Goal: Task Accomplishment & Management: Use online tool/utility

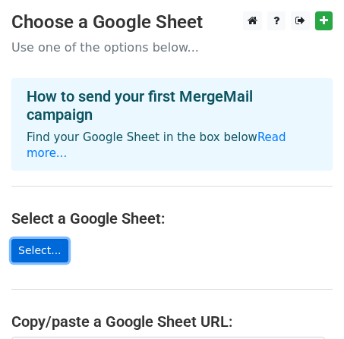
click at [38, 239] on link "Select..." at bounding box center [39, 251] width 57 height 24
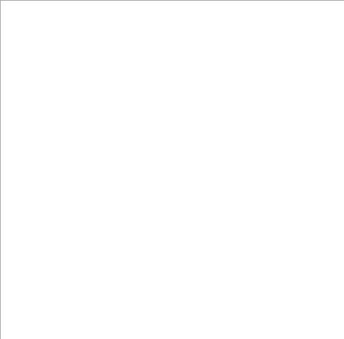
scroll to position [10, 0]
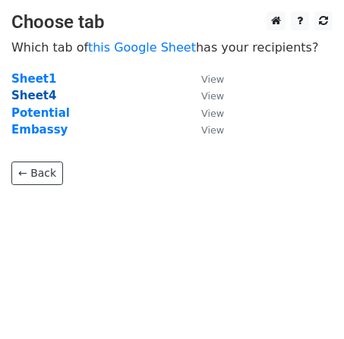
click at [46, 93] on strong "Sheet4" at bounding box center [33, 96] width 45 height 14
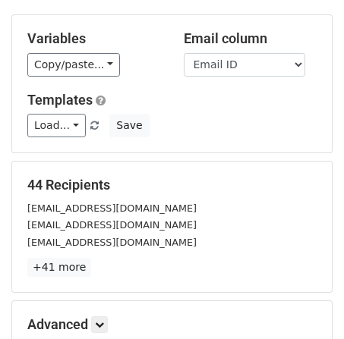
scroll to position [123, 0]
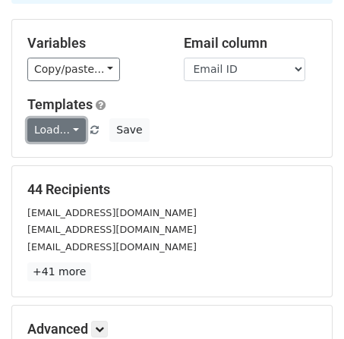
click at [72, 128] on link "Load..." at bounding box center [56, 130] width 58 height 24
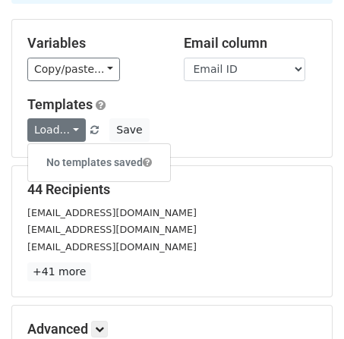
click at [99, 168] on h6 "No templates saved" at bounding box center [99, 162] width 142 height 25
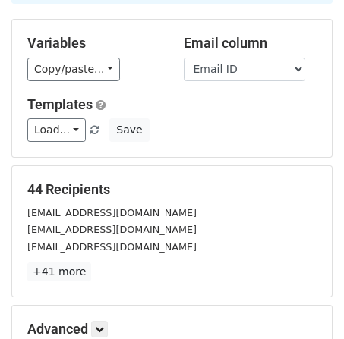
click at [105, 105] on h5 "Templates" at bounding box center [171, 104] width 289 height 17
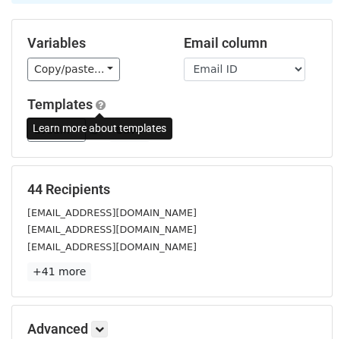
click at [99, 103] on span at bounding box center [101, 104] width 10 height 11
click at [87, 140] on div "Learn more about templates" at bounding box center [100, 129] width 146 height 32
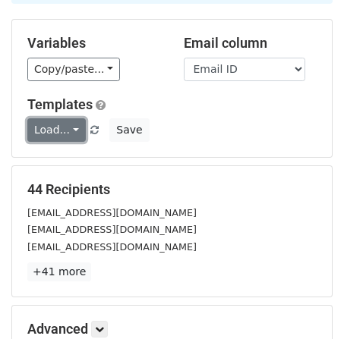
click at [65, 131] on link "Load..." at bounding box center [56, 130] width 58 height 24
click at [39, 133] on link "Load..." at bounding box center [56, 130] width 58 height 24
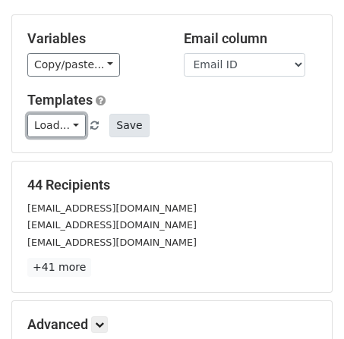
scroll to position [128, 0]
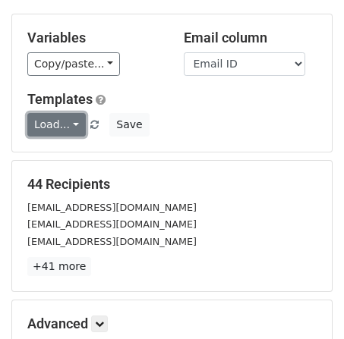
click at [56, 125] on link "Load..." at bounding box center [56, 125] width 58 height 24
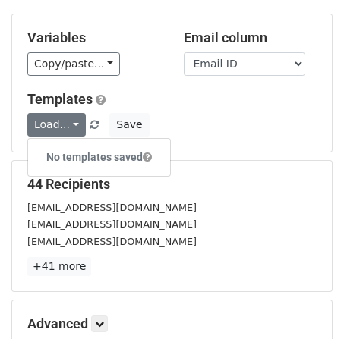
click at [150, 160] on span at bounding box center [147, 157] width 9 height 11
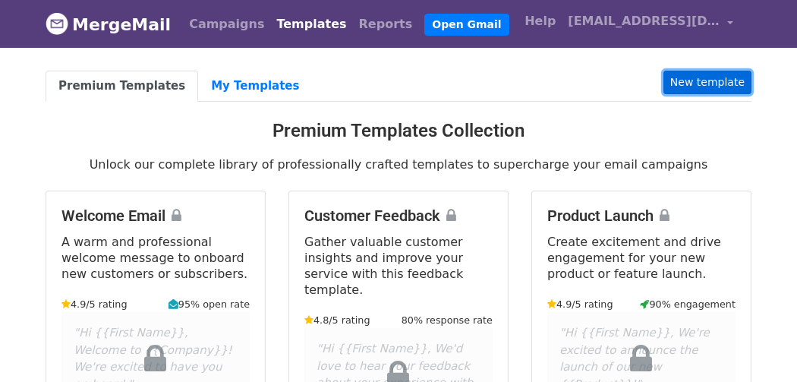
click at [738, 75] on link "New template" at bounding box center [707, 83] width 88 height 24
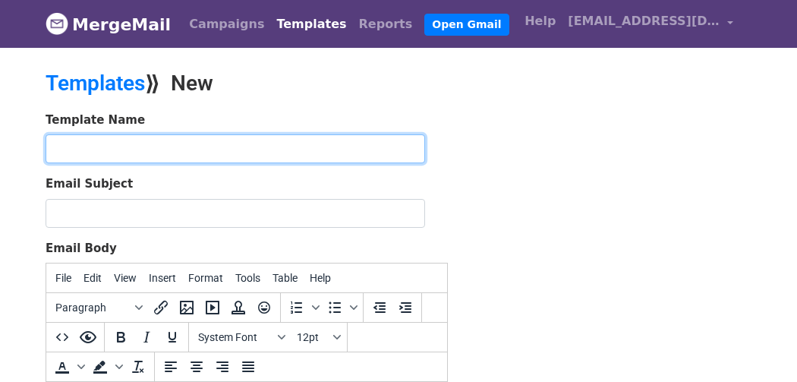
click at [98, 146] on input "text" at bounding box center [235, 148] width 379 height 29
type input "dcst"
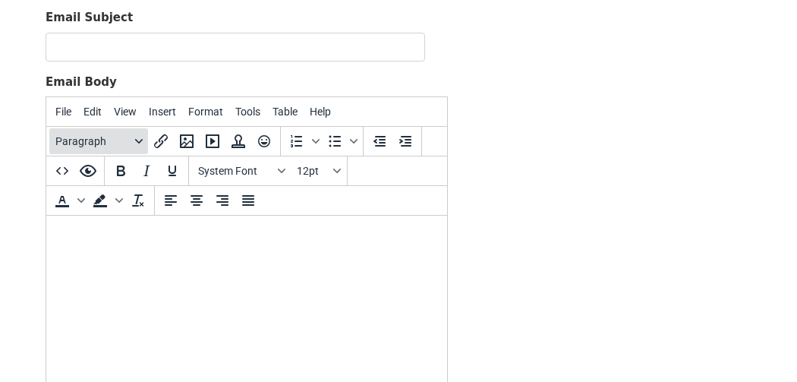
scroll to position [183, 0]
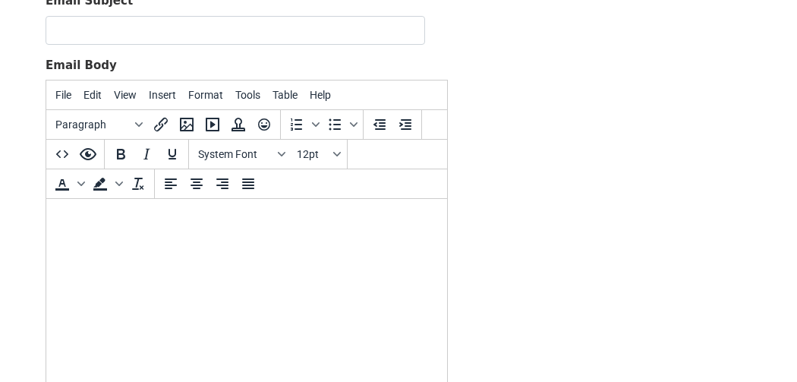
click at [89, 216] on body at bounding box center [246, 219] width 376 height 17
paste body
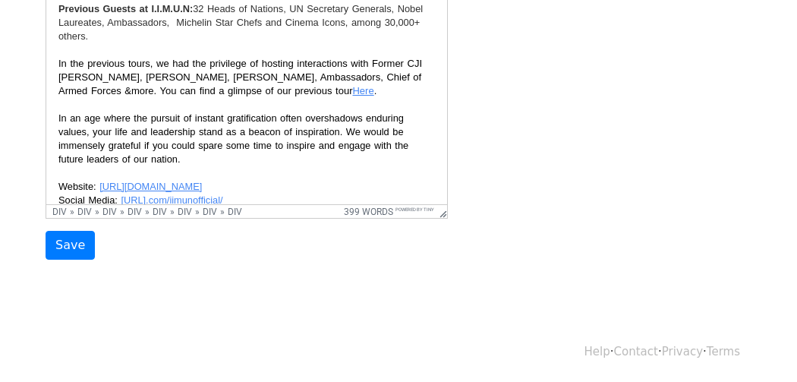
scroll to position [527, 0]
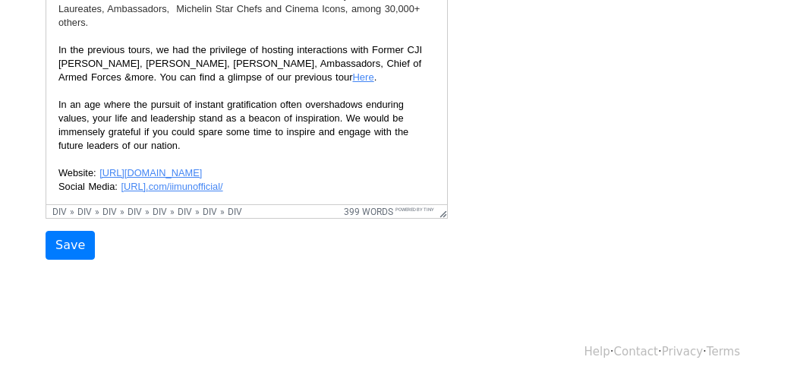
click at [352, 72] on link "Here" at bounding box center [362, 77] width 21 height 11
click at [279, 44] on p "In the previous tours, we had the privilege of hosting interactions with Former…" at bounding box center [246, 65] width 376 height 42
click at [352, 72] on link "Here" at bounding box center [362, 77] width 21 height 11
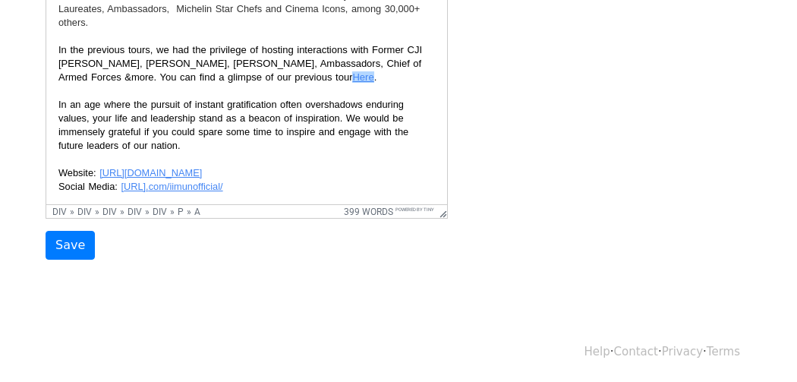
click at [322, 194] on div at bounding box center [246, 201] width 376 height 14
click at [235, 139] on div "In an age where the pursuit of instant gratification often overshadows enduring…" at bounding box center [246, 146] width 376 height 95
click at [222, 181] on link "https://www.instagram. com/iimunofficial/" at bounding box center [172, 186] width 102 height 11
click at [334, 149] on div "In an age where the pursuit of instant gratification often overshadows enduring…" at bounding box center [246, 146] width 376 height 95
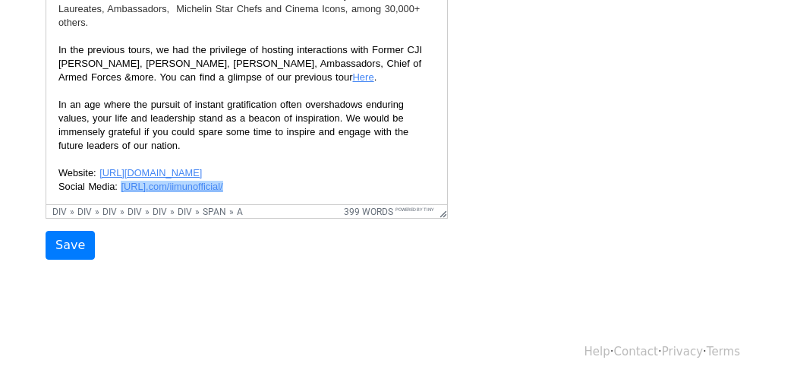
click at [222, 181] on link "https://www.instagram. com/iimunofficial/﻿" at bounding box center [172, 186] width 102 height 11
drag, startPoint x: 298, startPoint y: 143, endPoint x: 122, endPoint y: 145, distance: 176.1
click at [122, 145] on div "In an age where the pursuit of instant gratification often overshadows enduring…" at bounding box center [246, 146] width 376 height 95
copy link "https://www.instagram. com/iimunofficial/"
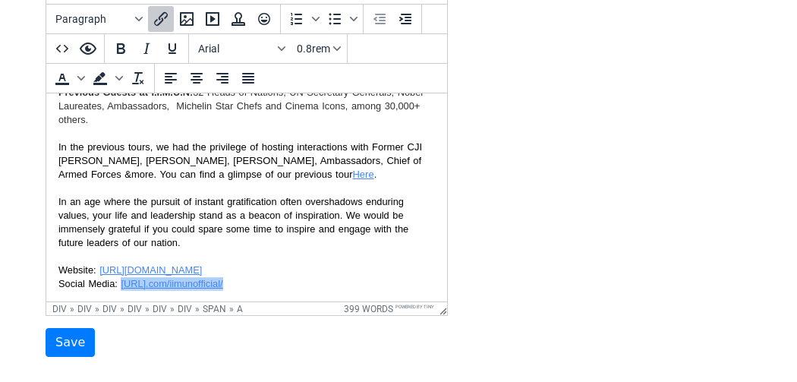
scroll to position [277, 0]
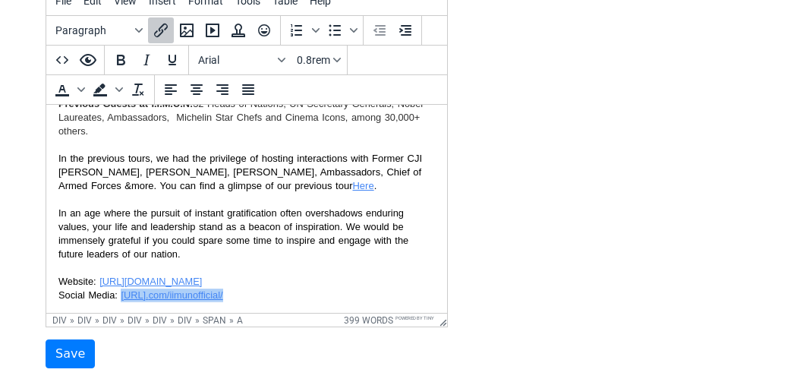
click at [352, 180] on link "Here" at bounding box center [362, 185] width 21 height 11
click at [352, 180] on link "Here﻿" at bounding box center [362, 185] width 21 height 11
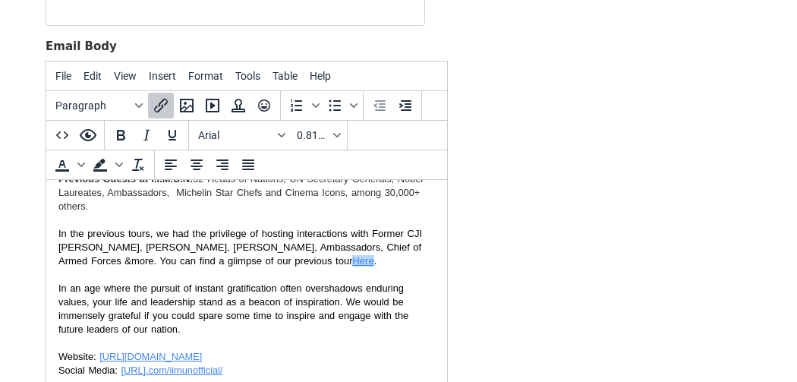
scroll to position [200, 0]
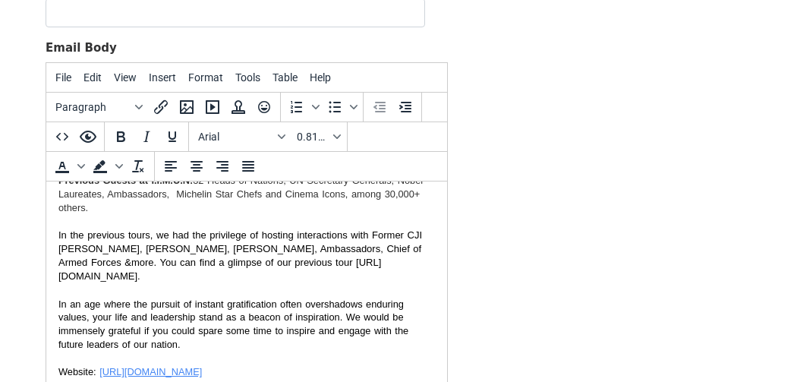
click at [180, 237] on p "In the previous tours, we had the privilege of hosting interactions with Former…" at bounding box center [246, 255] width 376 height 55
click at [118, 257] on link "https://www.youtube.com/watch?v=0zRHM7RobP0" at bounding box center [218, 269] width 320 height 25
click at [337, 257] on link "https://www.youtube.com/watch?v=0zRHM7RobP0" at bounding box center [218, 269] width 320 height 25
click at [165, 107] on icon "Insert/edit link" at bounding box center [161, 107] width 18 height 18
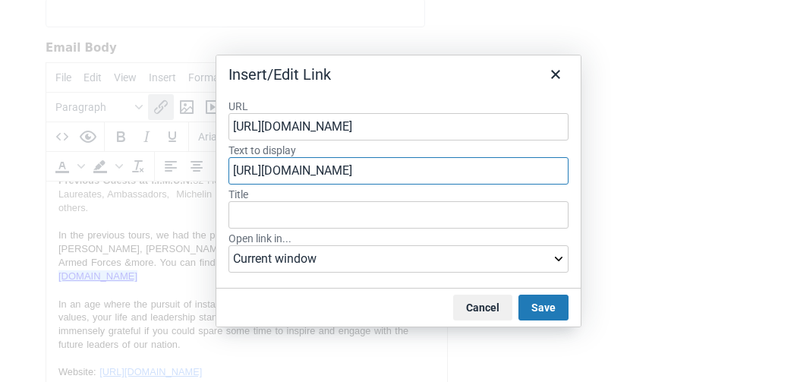
click at [528, 179] on input "https://www.youtube.com/watch?v=0zRHM7RobP0" at bounding box center [398, 170] width 340 height 27
type input "h"
type input "Here"
click at [549, 299] on button "Save" at bounding box center [543, 307] width 50 height 26
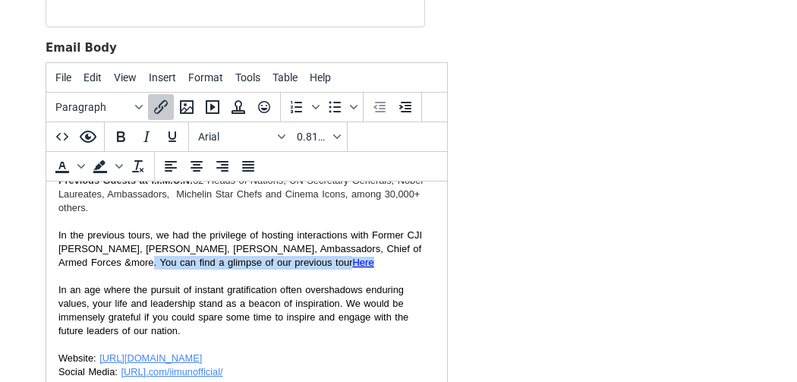
click at [351, 284] on font "In an age where the pursuit of instant gratification often overshadows enduring…" at bounding box center [233, 310] width 350 height 52
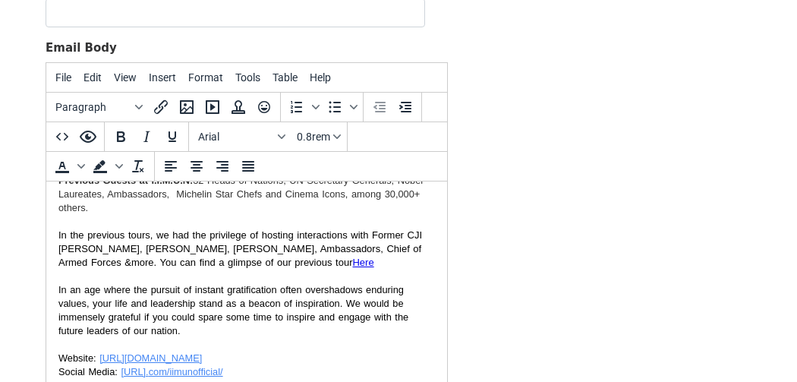
click at [162, 352] on link "https://new.iimun.in/" at bounding box center [150, 357] width 102 height 11
click at [189, 319] on div "In an age where the pursuit of instant gratification often overshadows enduring…" at bounding box center [246, 330] width 376 height 95
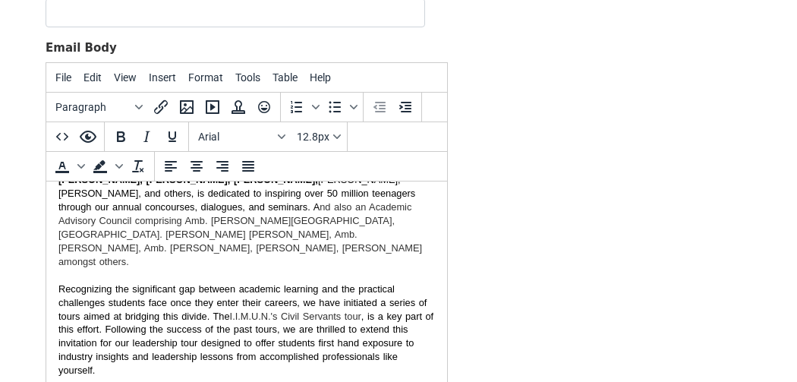
scroll to position [175, 0]
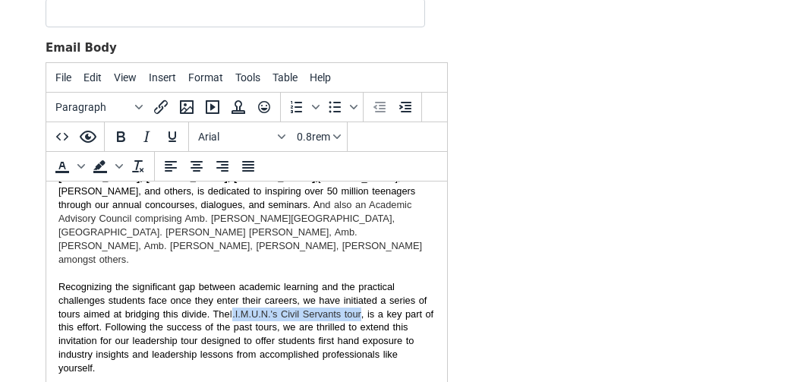
drag, startPoint x: 236, startPoint y: 288, endPoint x: 366, endPoint y: 285, distance: 129.8
click at [366, 285] on p "I write to you on behalf of the 26,000+ students who have been part of I.I.M.U.…" at bounding box center [246, 253] width 376 height 272
click at [231, 287] on font "Recognizing the significant gap between academic learning and the practical cha…" at bounding box center [242, 300] width 368 height 39
drag, startPoint x: 231, startPoint y: 287, endPoint x: 367, endPoint y: 283, distance: 136.7
click at [367, 283] on p "I write to you on behalf of the 26,000+ students who have been part of I.I.M.U.…" at bounding box center [246, 253] width 376 height 272
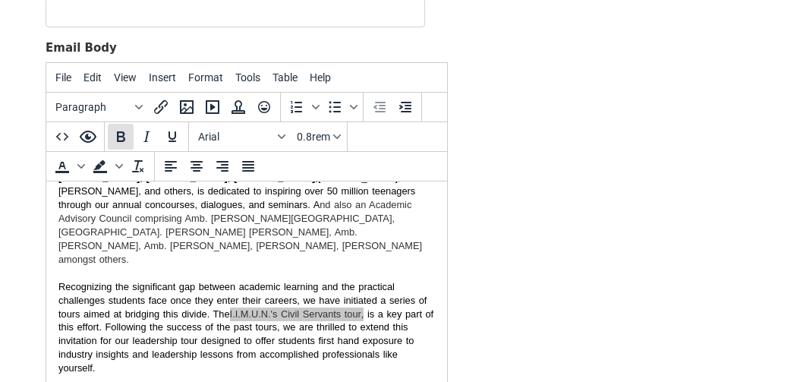
click at [120, 140] on icon "Bold" at bounding box center [121, 136] width 8 height 11
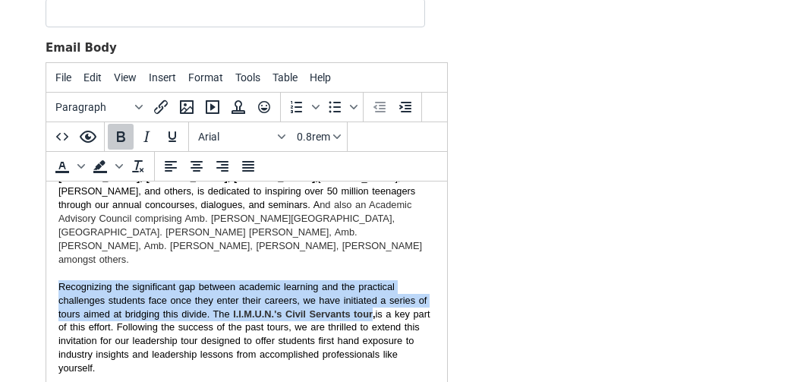
click at [346, 342] on p "I write to you on behalf of the 26,000+ students who have been part of I.I.M.U.…" at bounding box center [246, 253] width 376 height 272
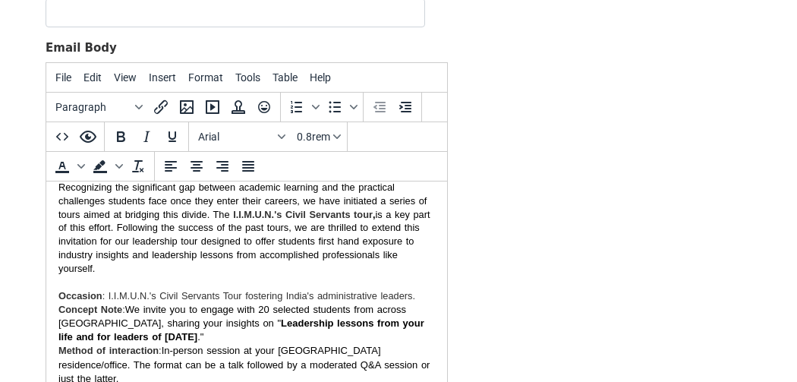
scroll to position [276, 0]
drag, startPoint x: 56, startPoint y: 262, endPoint x: 94, endPoint y: 269, distance: 38.6
click at [94, 269] on html "To, Shri/Smt. XYZ Ji, Designation Role Model to Young India Respected Sir/Ma’am…" at bounding box center [246, 294] width 401 height 777
drag, startPoint x: 58, startPoint y: 263, endPoint x: 127, endPoint y: 282, distance: 71.6
click at [127, 282] on div "Shri/Smt. XYZ Ji, Designation Role Model to Young India Respected Sir/Ma’am, I …" at bounding box center [246, 303] width 376 height 736
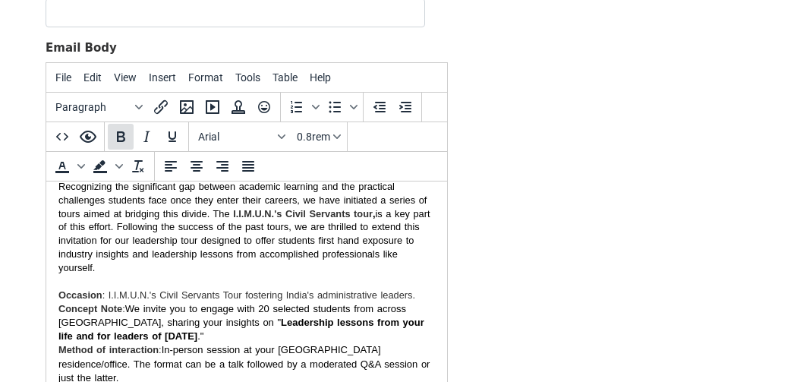
click at [121, 139] on icon "Bold" at bounding box center [121, 136] width 8 height 11
click at [124, 142] on icon "Bold" at bounding box center [121, 137] width 18 height 18
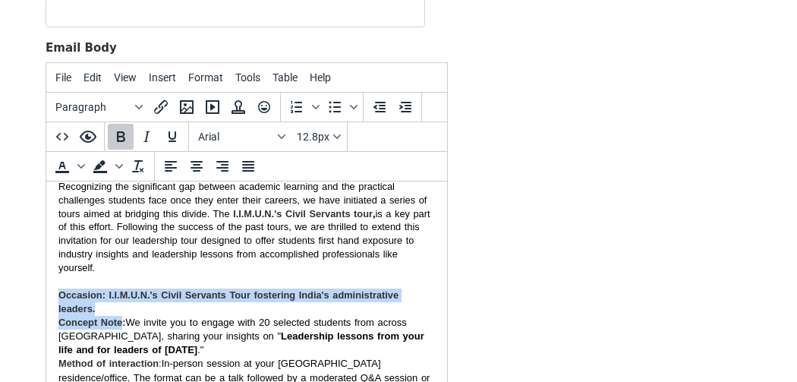
click at [173, 316] on p "Concept Note : We invite you to engage with 20 selected students from across In…" at bounding box center [246, 337] width 376 height 42
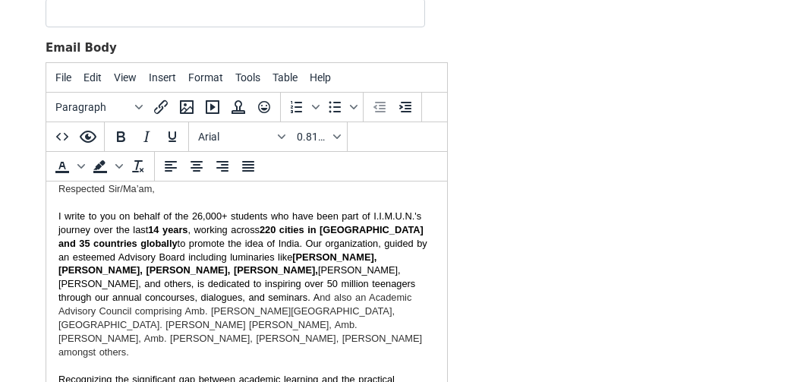
scroll to position [83, 0]
click at [219, 329] on p "I write to you on behalf of the 26,000+ students who have been part of I.I.M.U.…" at bounding box center [246, 345] width 376 height 272
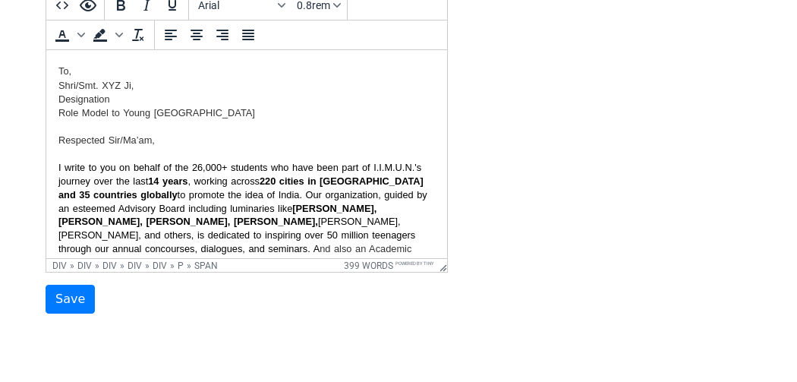
scroll to position [0, 0]
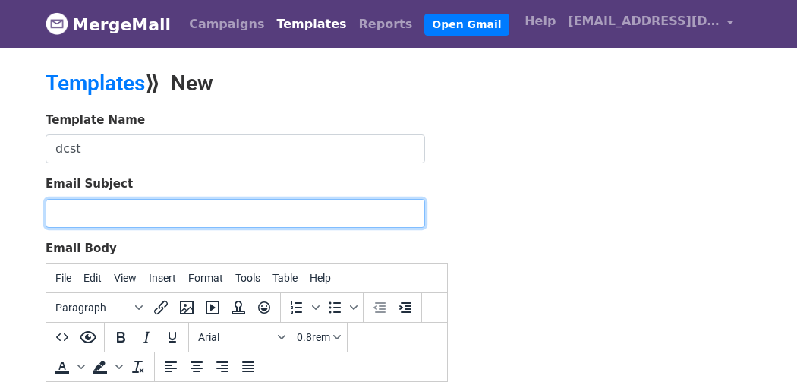
click at [112, 208] on input "Email Subject" at bounding box center [235, 213] width 379 height 29
paste input "Invitation to shape future civil servants at I.I.M.U.N.'s Civil Servants tour, …"
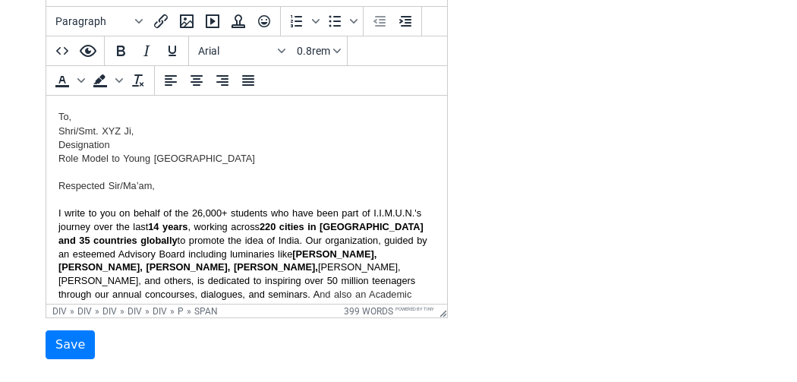
scroll to position [386, 0]
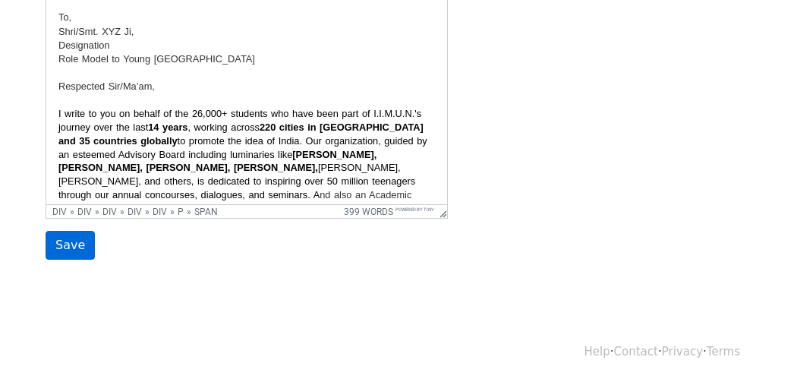
type input "Invitation to shape future civil servants at I.I.M.U.N.'s Civil Servants tour, …"
click at [77, 253] on input "Save" at bounding box center [70, 245] width 49 height 29
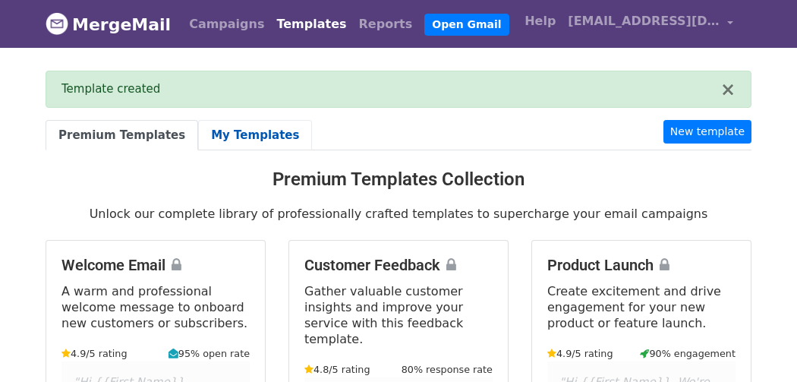
click at [247, 150] on link "My Templates" at bounding box center [255, 135] width 114 height 31
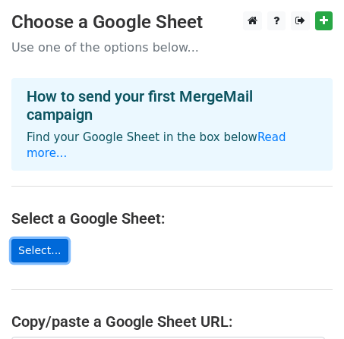
click at [58, 239] on link "Select..." at bounding box center [39, 251] width 57 height 24
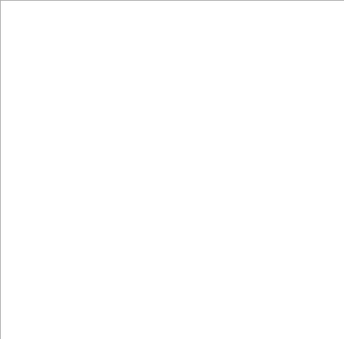
scroll to position [10, 0]
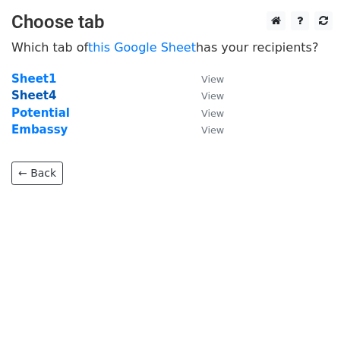
click at [36, 96] on strong "Sheet4" at bounding box center [33, 96] width 45 height 14
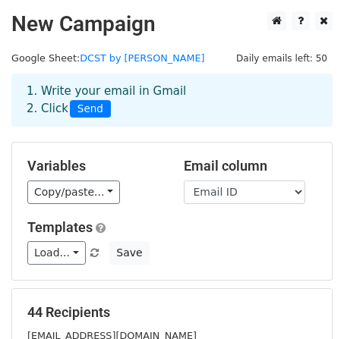
scroll to position [51, 0]
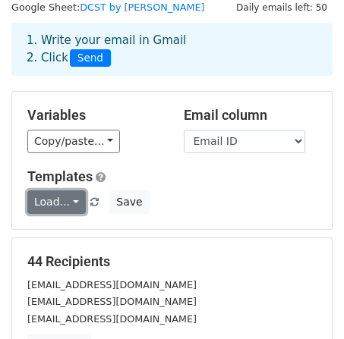
click at [61, 194] on link "Load..." at bounding box center [56, 202] width 58 height 24
click at [65, 233] on link "dcst" at bounding box center [88, 234] width 120 height 24
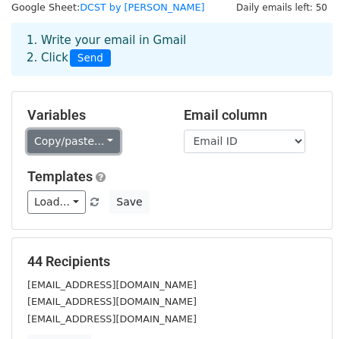
click at [77, 145] on link "Copy/paste..." at bounding box center [73, 142] width 93 height 24
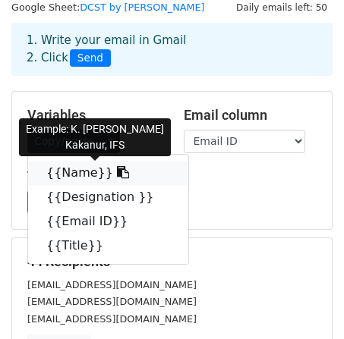
click at [80, 171] on link "{{Name}}" at bounding box center [108, 173] width 160 height 24
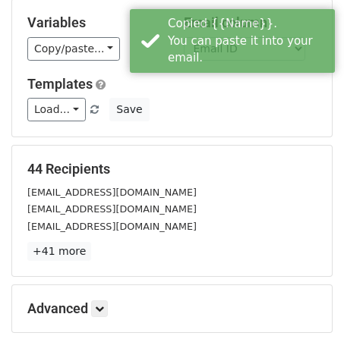
scroll to position [147, 0]
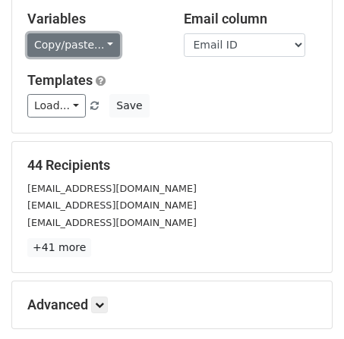
click at [102, 39] on link "Copy/paste..." at bounding box center [73, 45] width 93 height 24
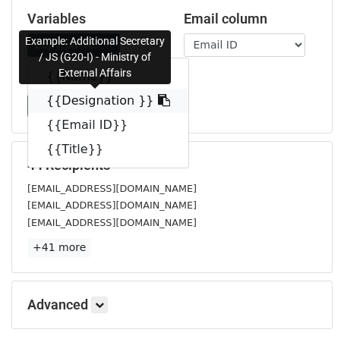
click at [105, 100] on link "{{Designation }}" at bounding box center [108, 101] width 160 height 24
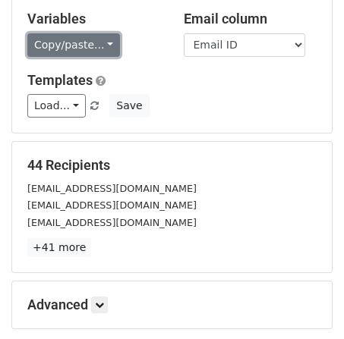
click at [75, 39] on link "Copy/paste..." at bounding box center [73, 45] width 93 height 24
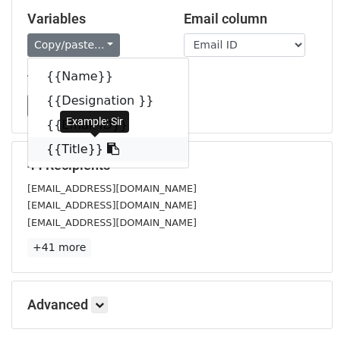
click at [60, 150] on link "{{Title}}" at bounding box center [108, 149] width 160 height 24
